Goal: Navigation & Orientation: Find specific page/section

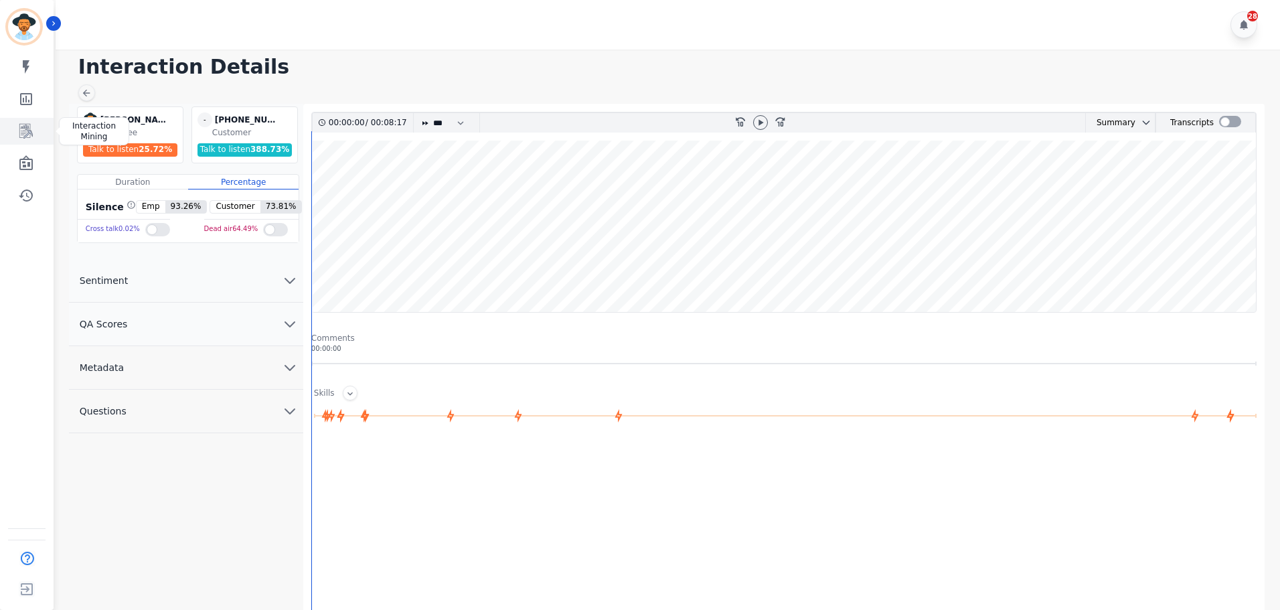
click at [25, 130] on icon "Sidebar" at bounding box center [25, 131] width 13 height 15
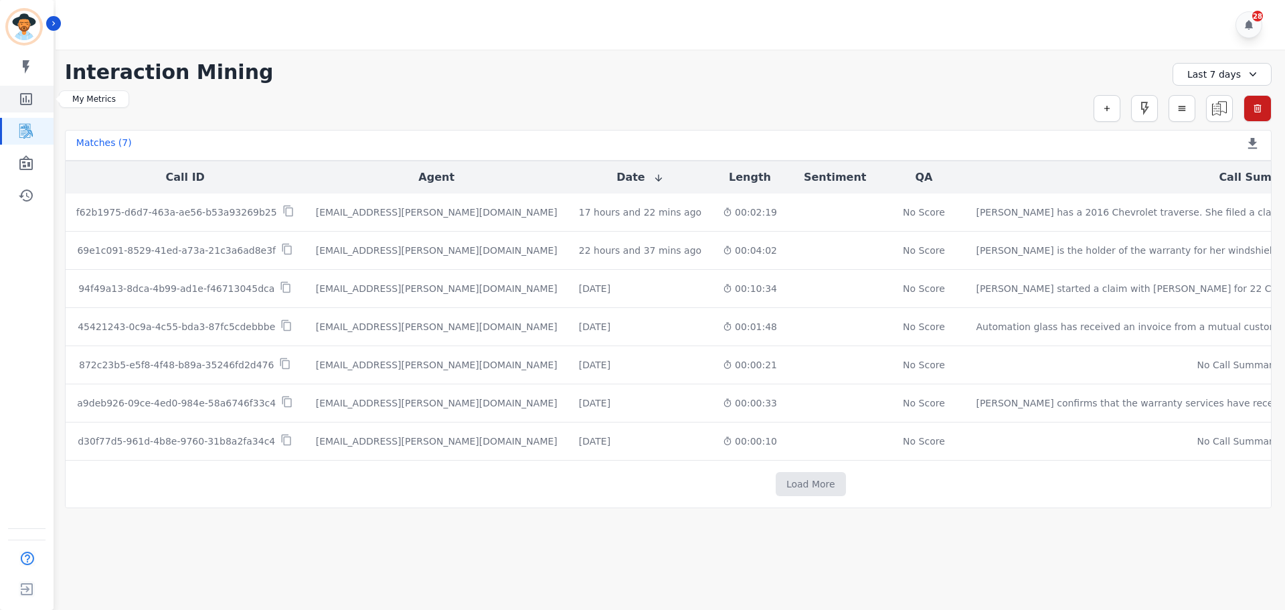
click at [29, 102] on icon "Sidebar" at bounding box center [26, 99] width 12 height 12
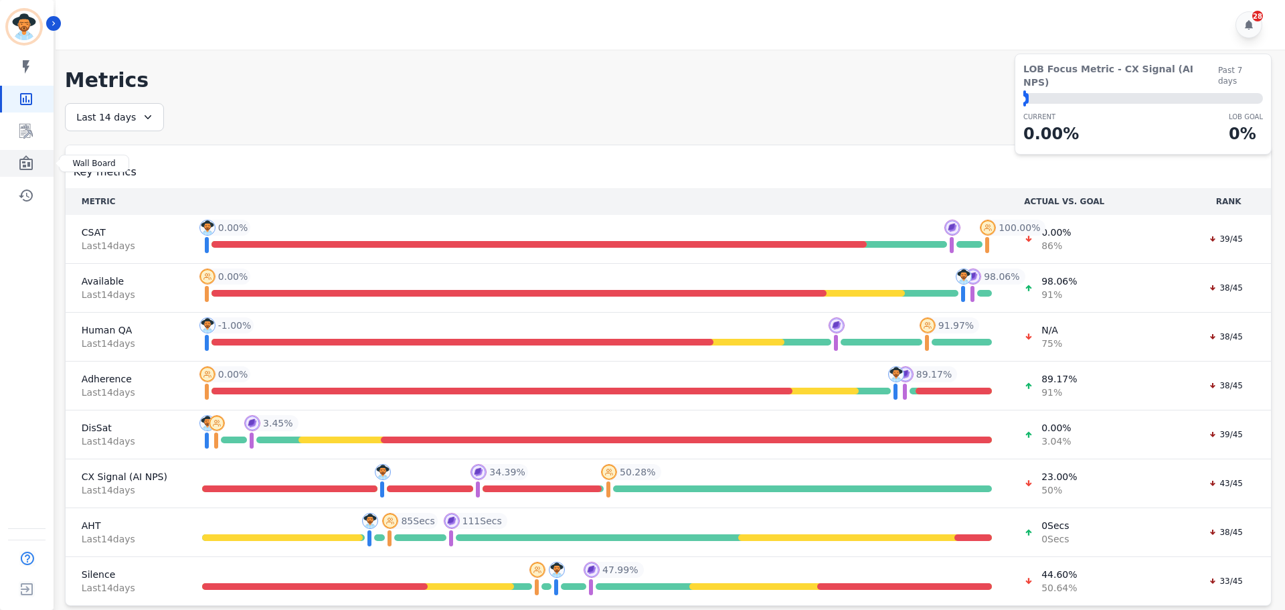
click at [38, 168] on link "Sidebar" at bounding box center [28, 163] width 52 height 27
